Goal: Transaction & Acquisition: Purchase product/service

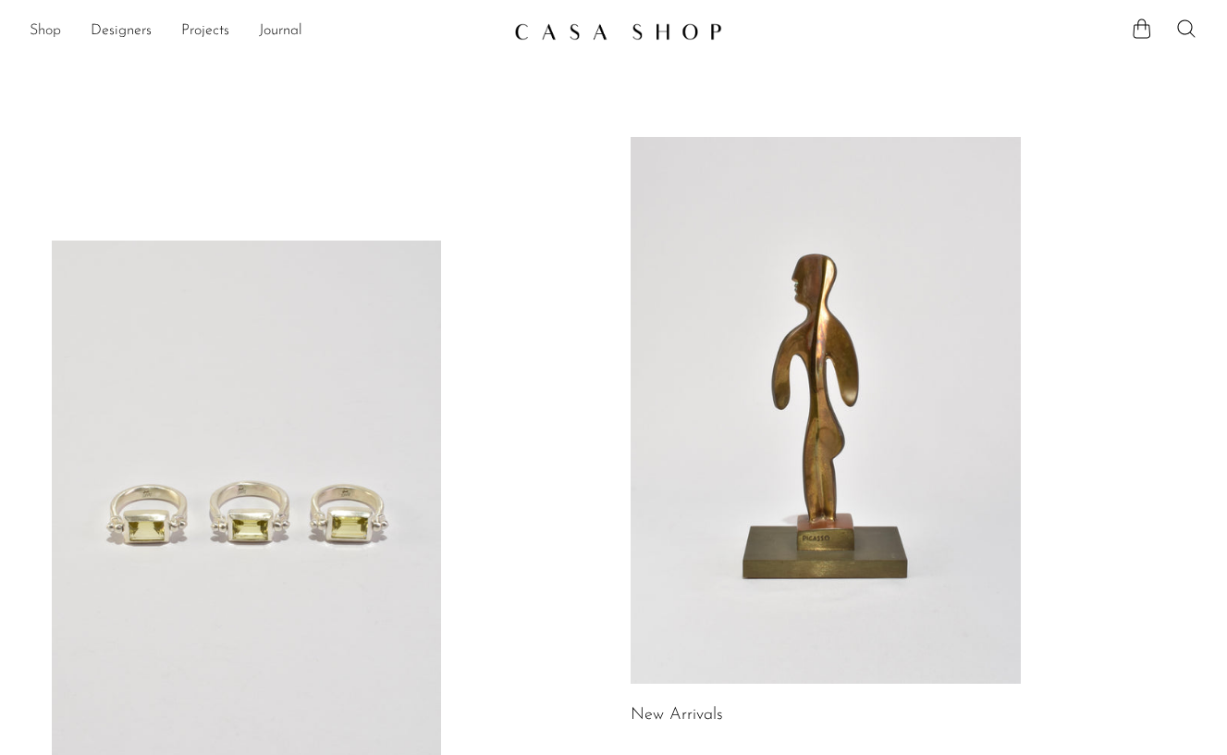
drag, startPoint x: 41, startPoint y: 28, endPoint x: 59, endPoint y: 43, distance: 23.7
click at [41, 28] on link "Shop" at bounding box center [45, 31] width 31 height 24
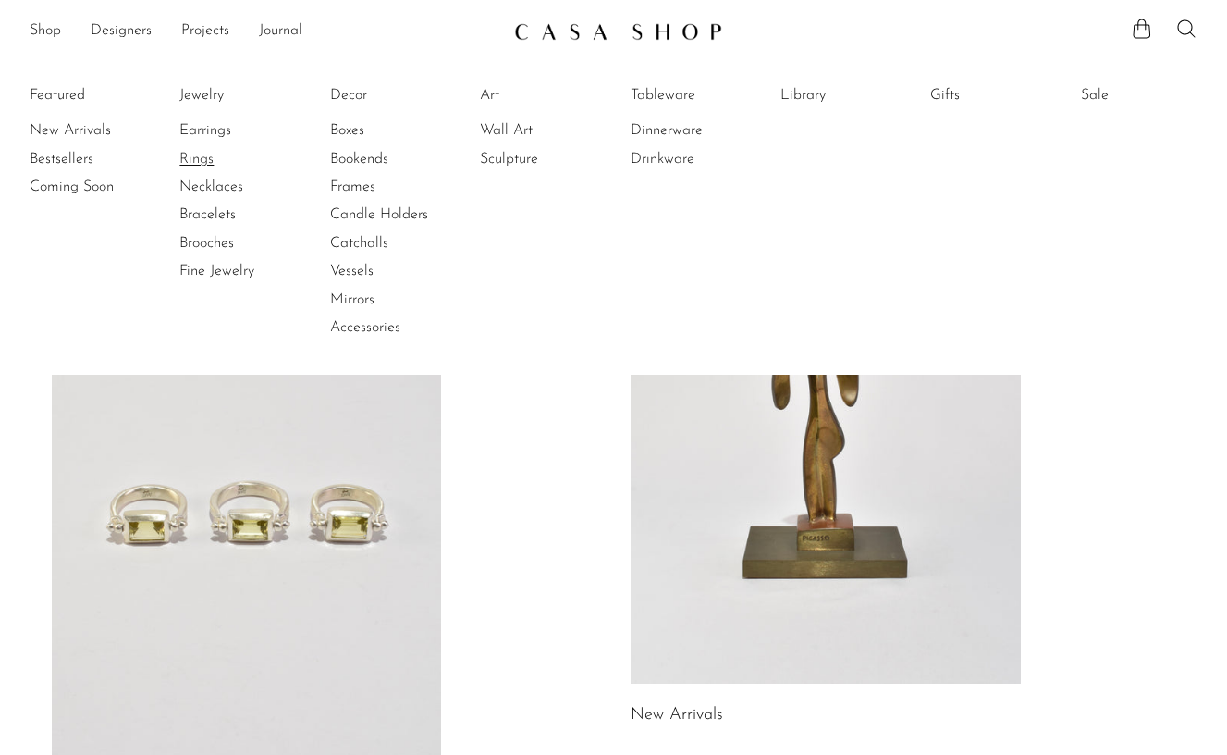
click at [195, 158] on link "Rings" at bounding box center [248, 159] width 139 height 20
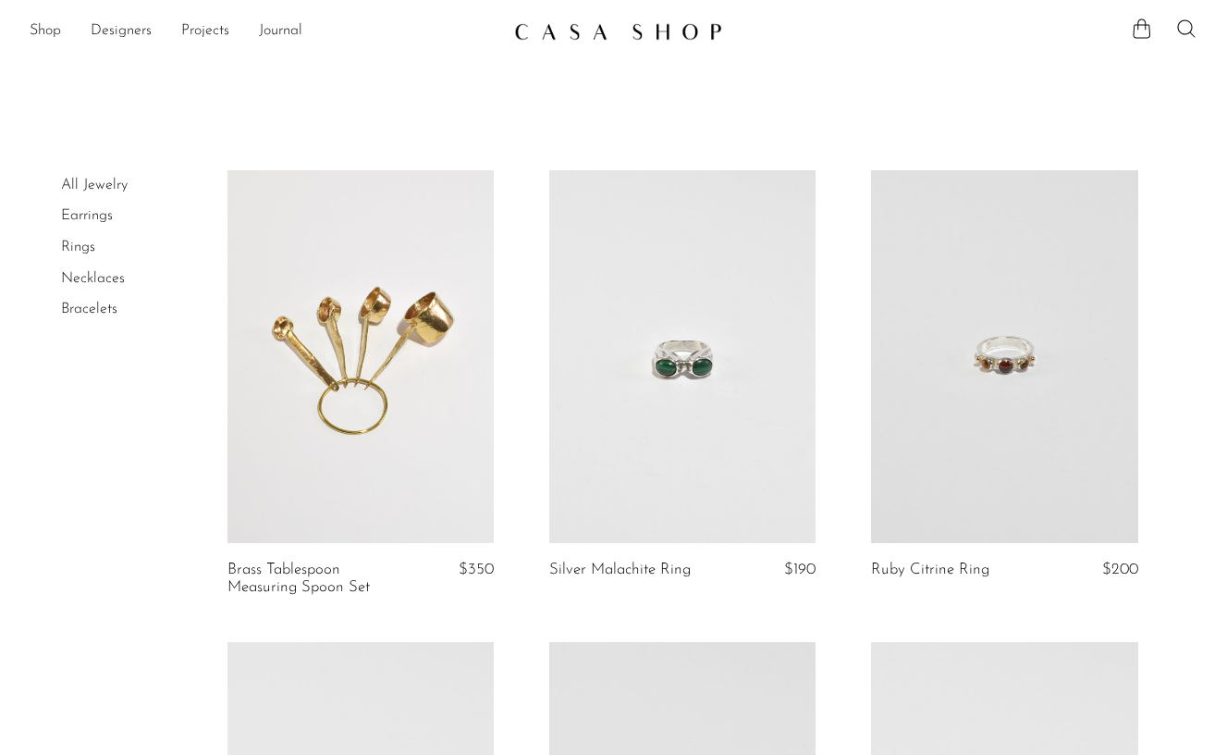
click at [637, 308] on link at bounding box center [682, 356] width 266 height 373
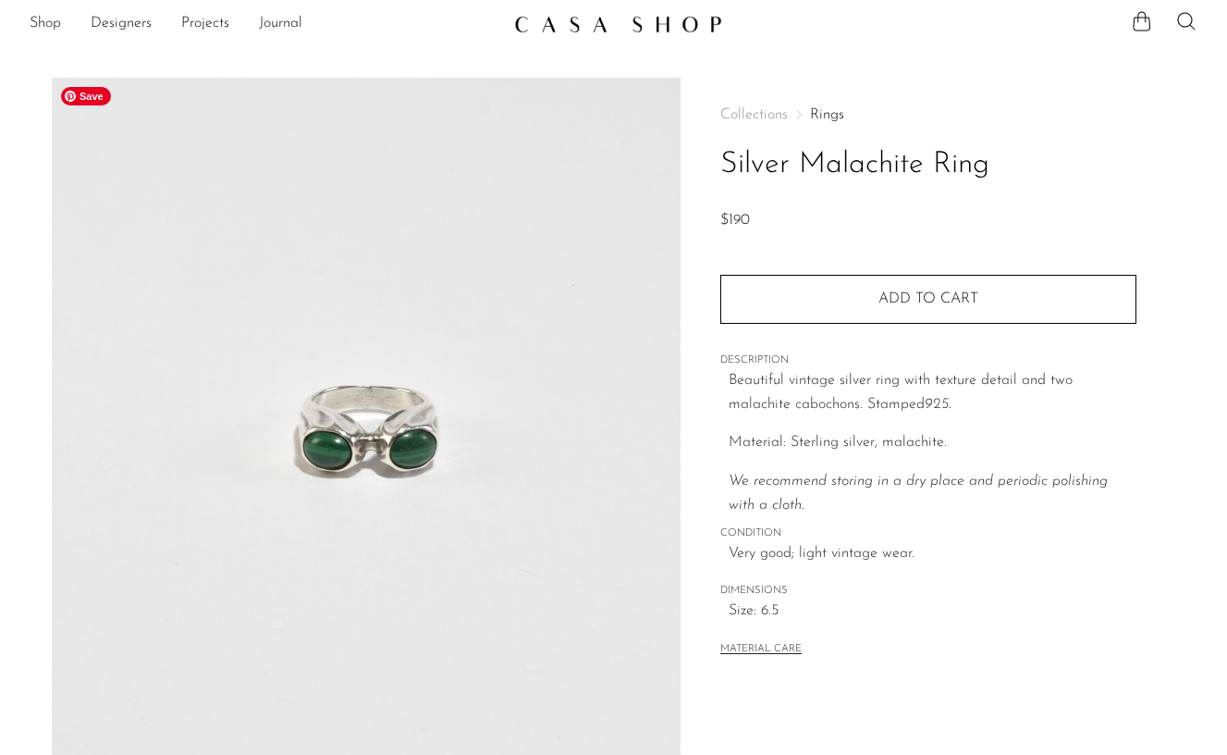
scroll to position [11, 0]
